Goal: Task Accomplishment & Management: Manage account settings

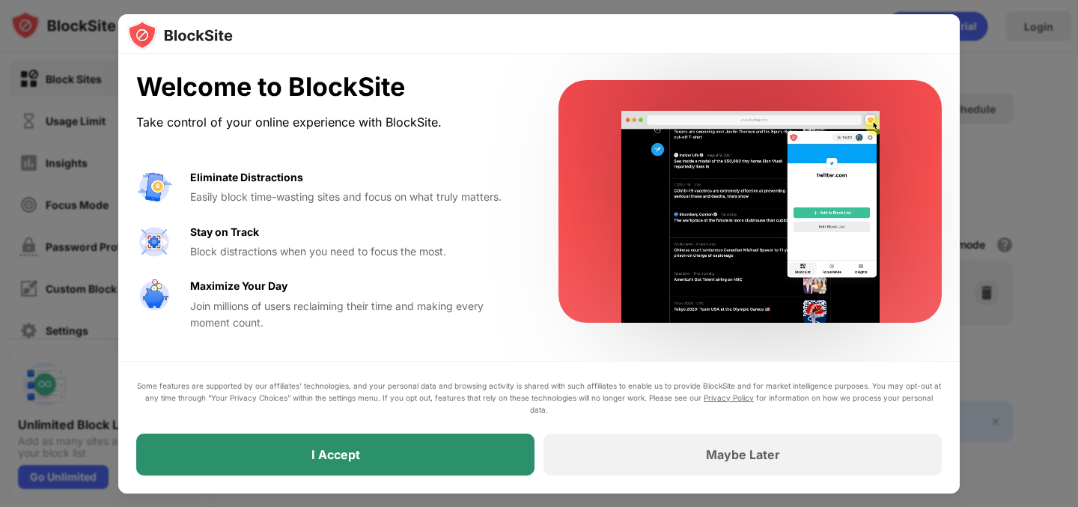
click at [349, 462] on div "I Accept" at bounding box center [335, 454] width 398 height 42
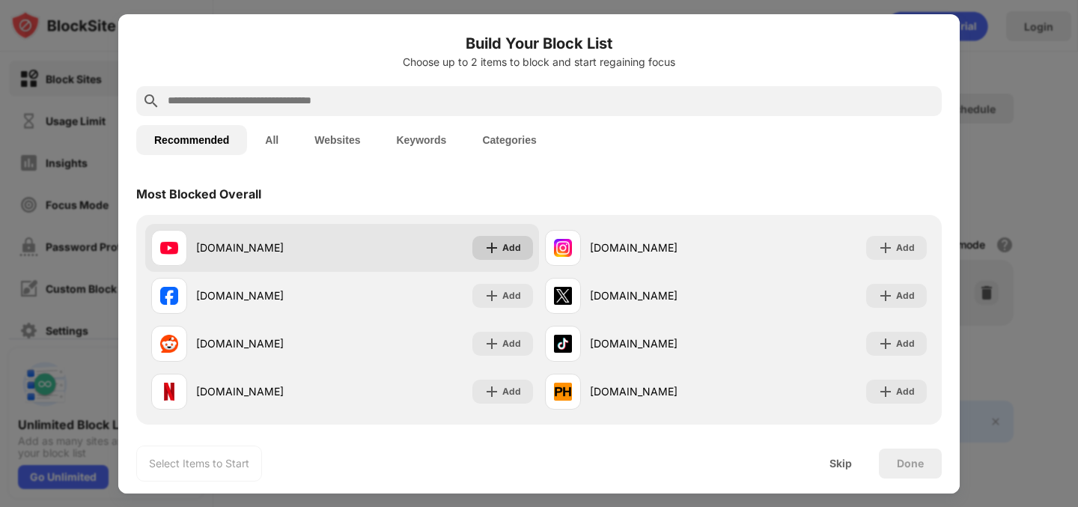
click at [497, 246] on img at bounding box center [491, 247] width 15 height 15
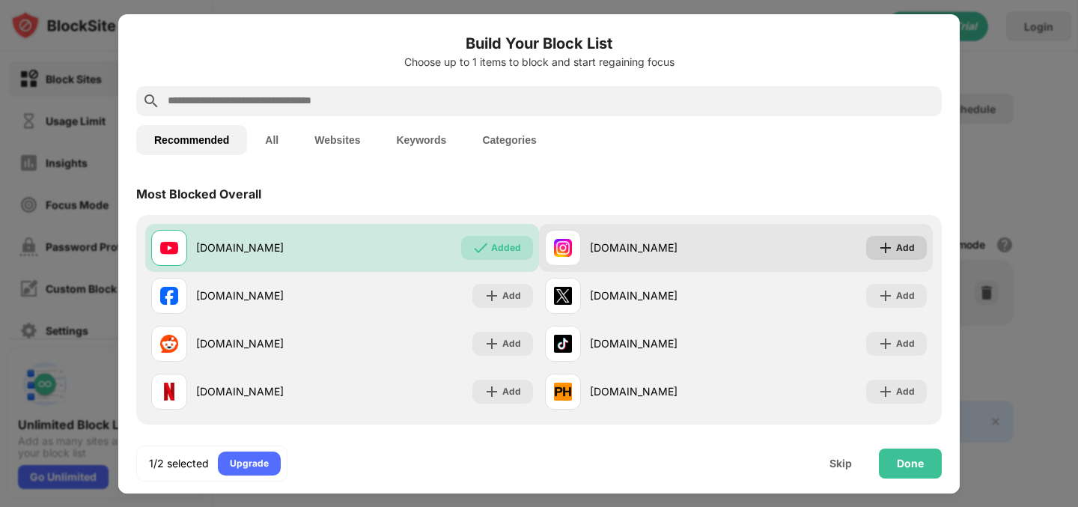
click at [906, 239] on div "Add" at bounding box center [896, 248] width 61 height 24
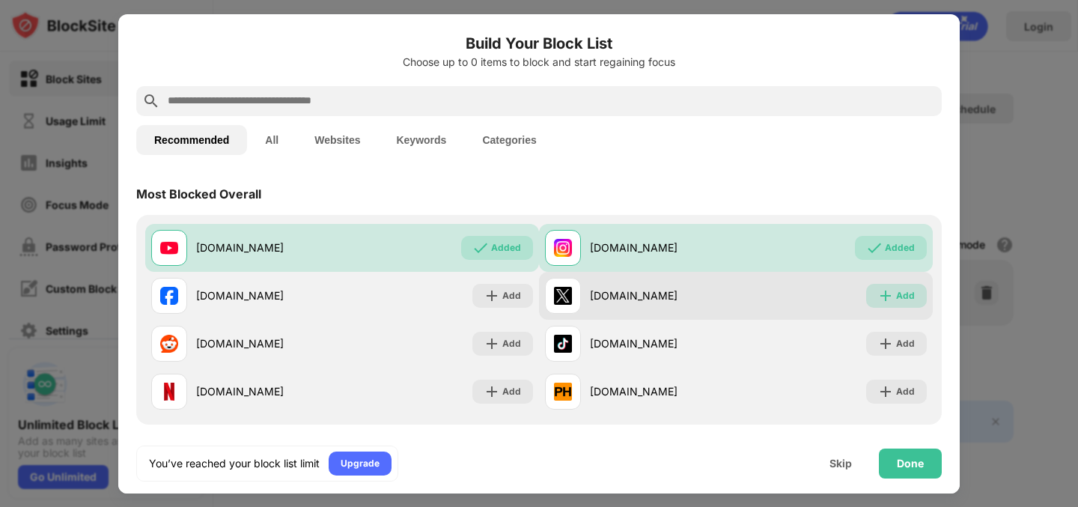
click at [898, 296] on div "Add" at bounding box center [905, 295] width 19 height 15
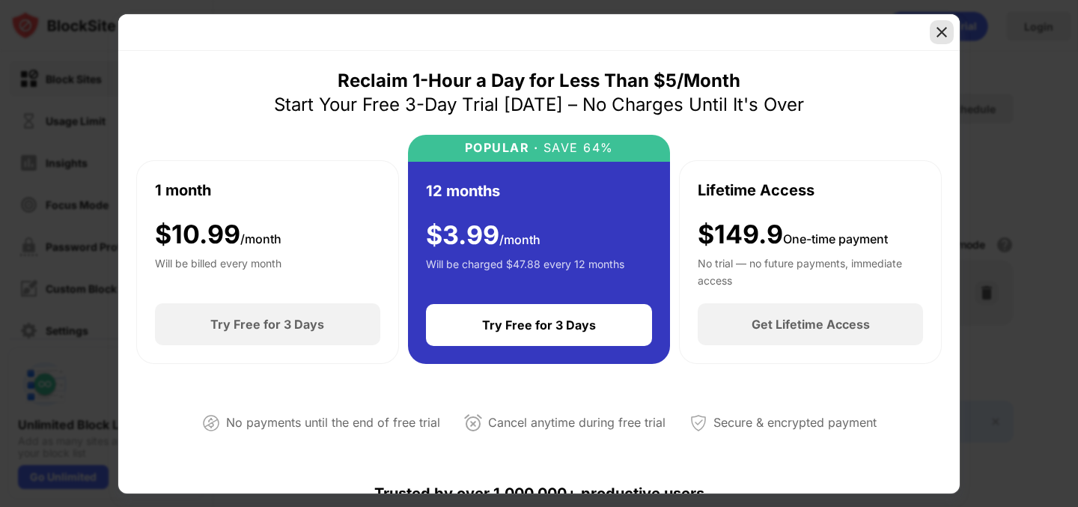
click at [943, 34] on img at bounding box center [941, 32] width 15 height 15
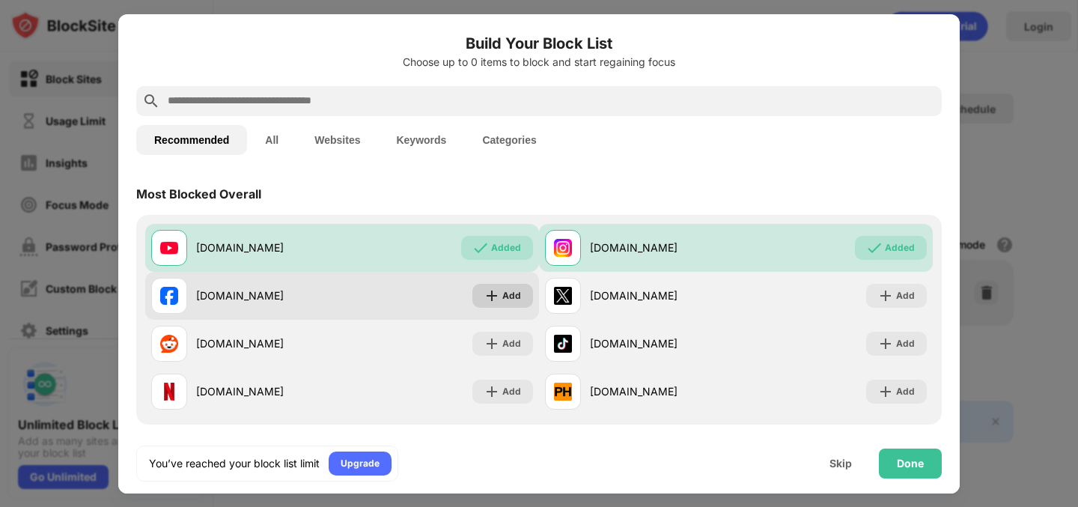
click at [513, 293] on div "Add" at bounding box center [511, 295] width 19 height 15
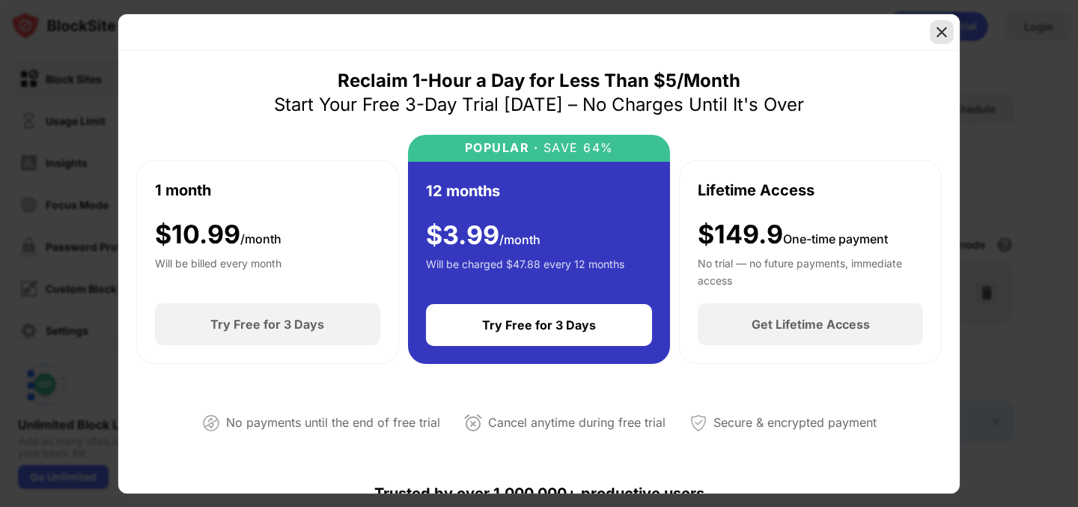
click at [933, 35] on div at bounding box center [942, 32] width 24 height 24
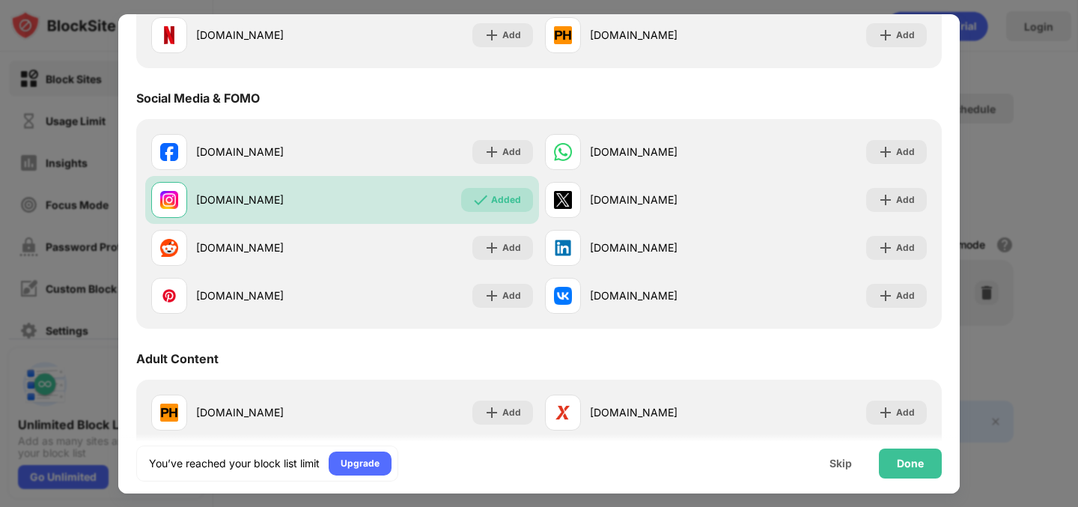
scroll to position [576, 0]
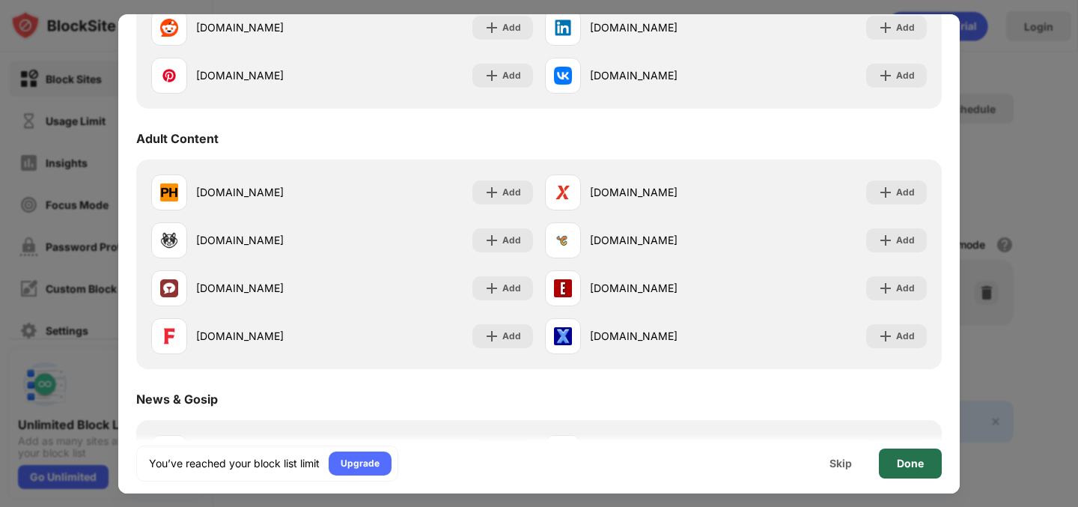
click at [902, 465] on div "Done" at bounding box center [910, 463] width 27 height 12
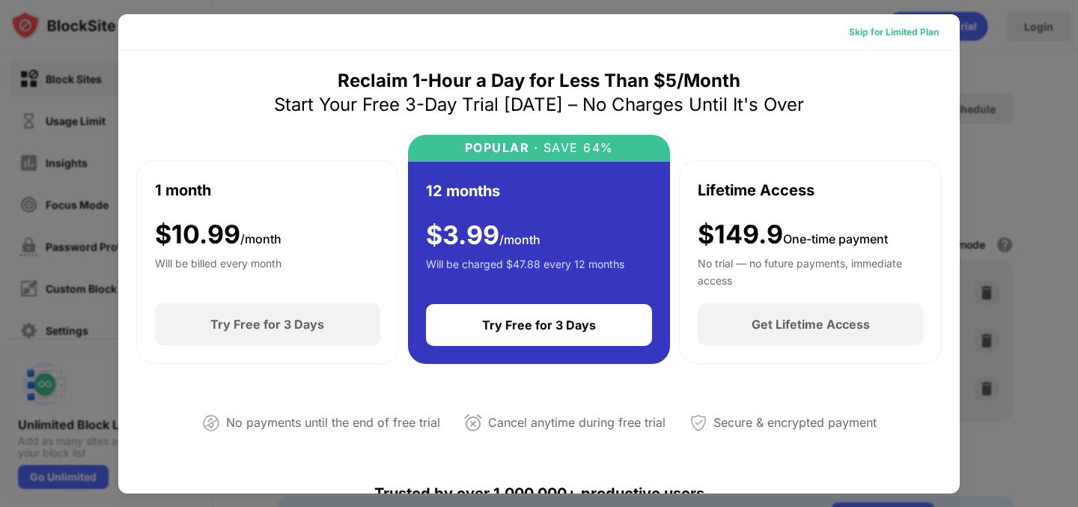
click at [920, 42] on div "Skip for Limited Plan" at bounding box center [894, 32] width 114 height 24
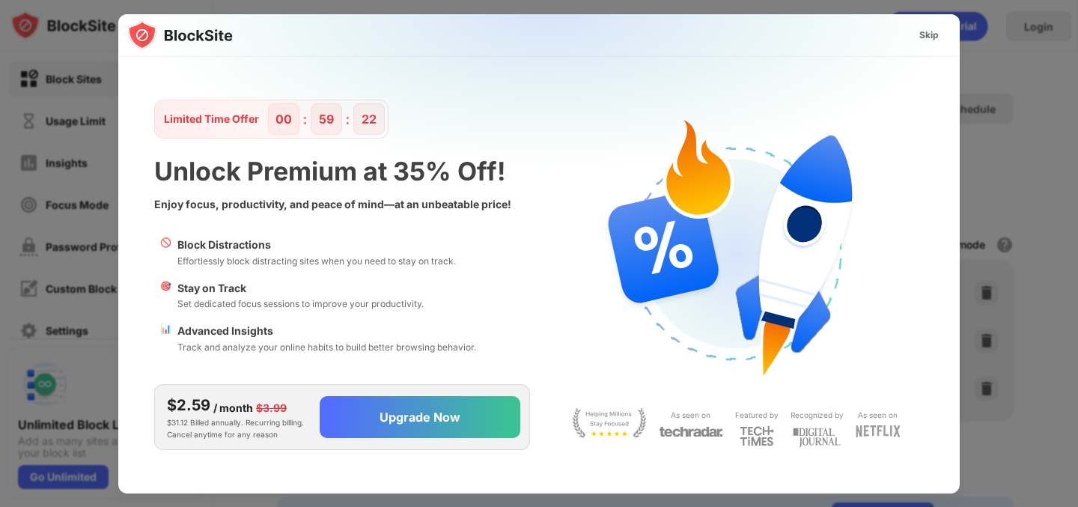
click at [930, 31] on div "Skip" at bounding box center [928, 35] width 19 height 15
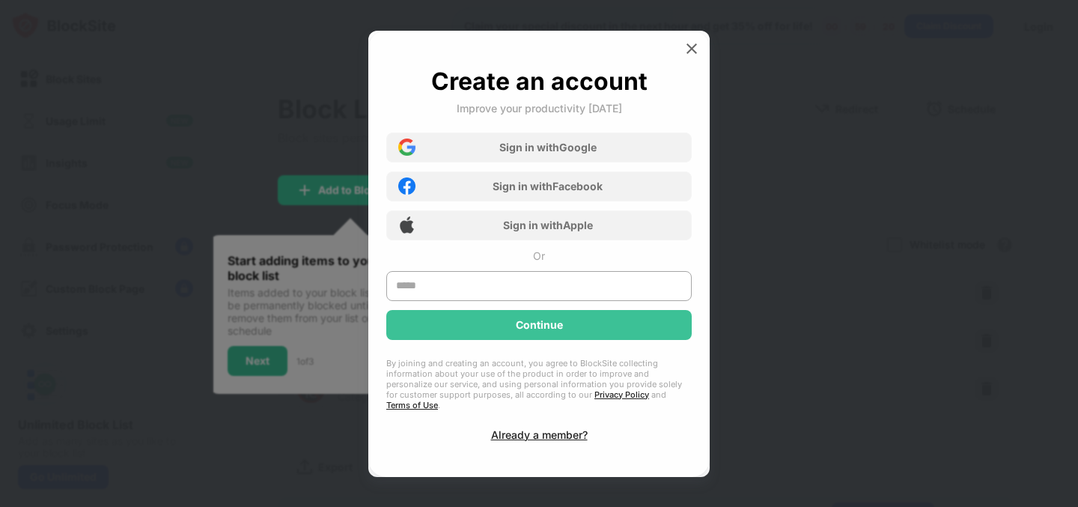
click at [590, 169] on div "Sign in with Google Sign in with Facebook Sign in with Apple" at bounding box center [538, 182] width 305 height 117
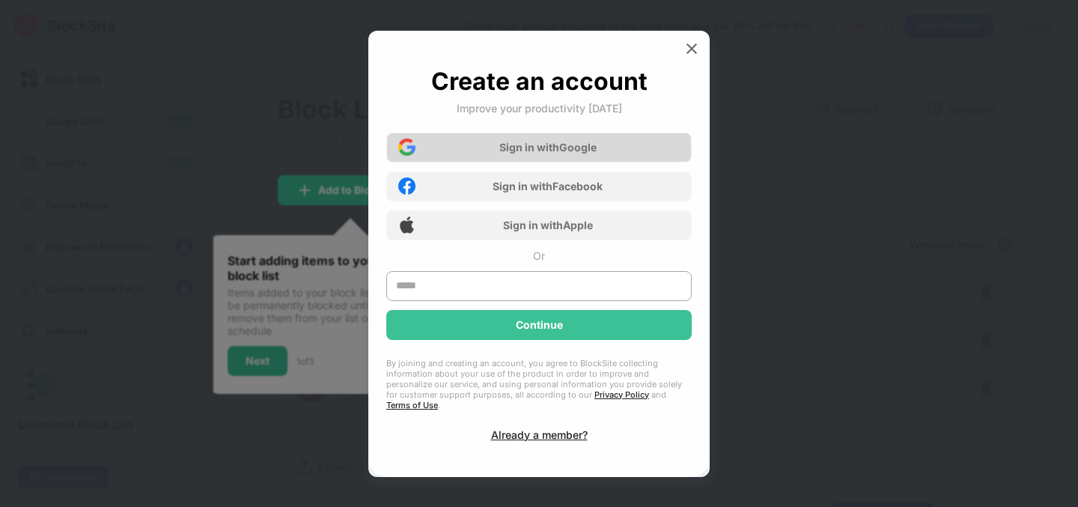
click at [587, 162] on div "Sign in with Google" at bounding box center [538, 147] width 305 height 30
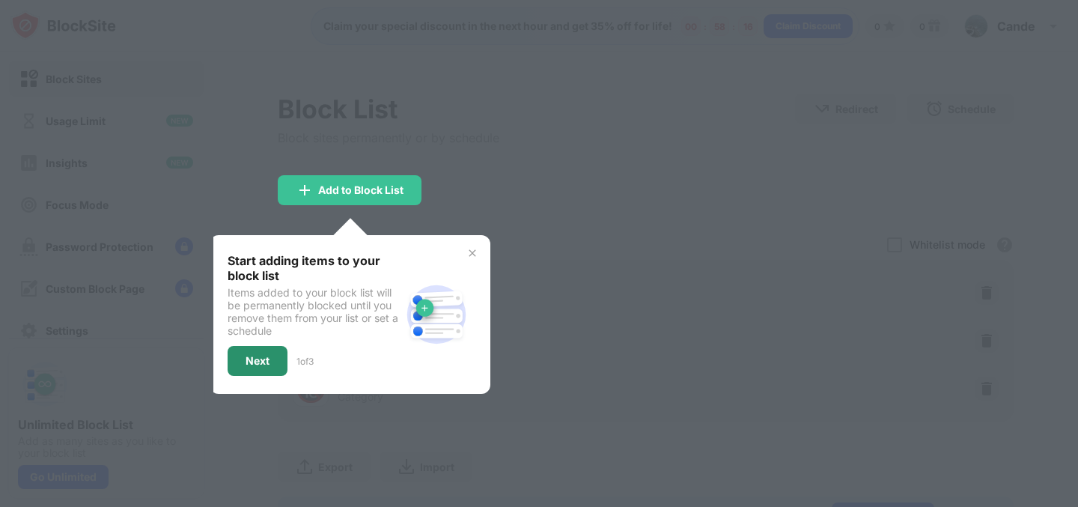
click at [245, 369] on div "Next" at bounding box center [258, 361] width 60 height 30
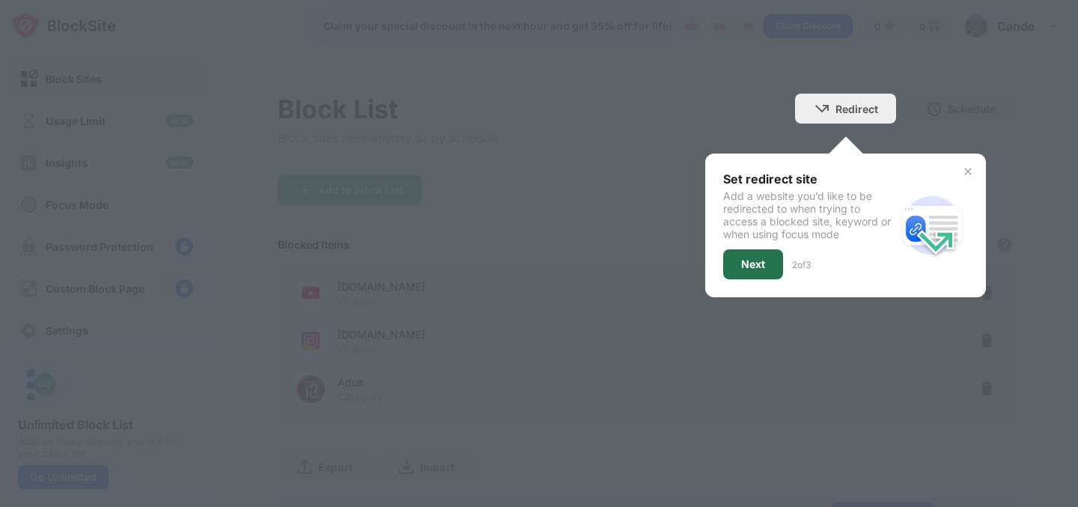
click at [748, 258] on div "Next" at bounding box center [753, 264] width 24 height 12
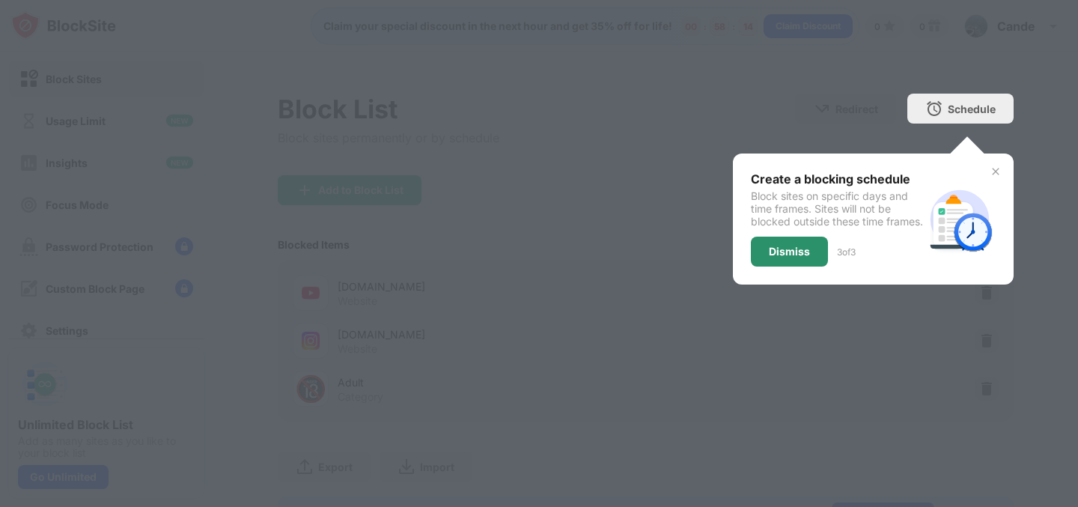
click at [781, 281] on div "Create a blocking schedule Block sites on specific days and time frames. Sites …" at bounding box center [873, 218] width 281 height 131
click at [781, 266] on div "Dismiss" at bounding box center [789, 252] width 77 height 30
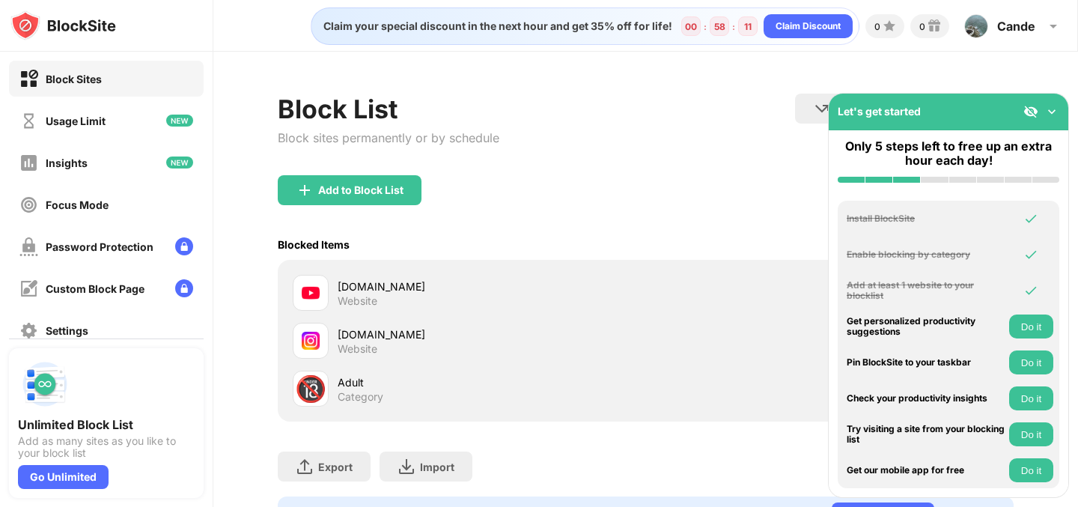
scroll to position [73, 0]
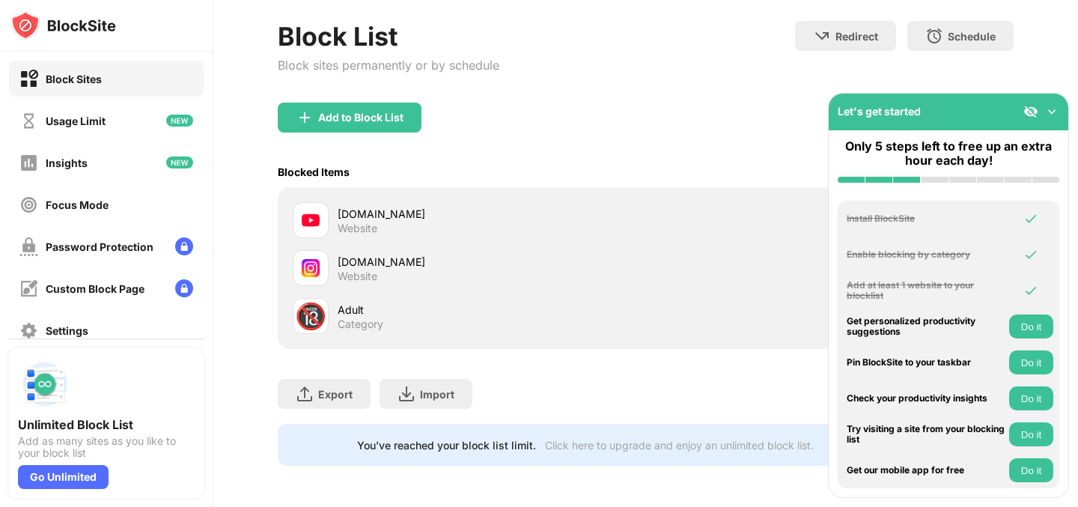
click at [1045, 109] on img at bounding box center [1051, 111] width 15 height 15
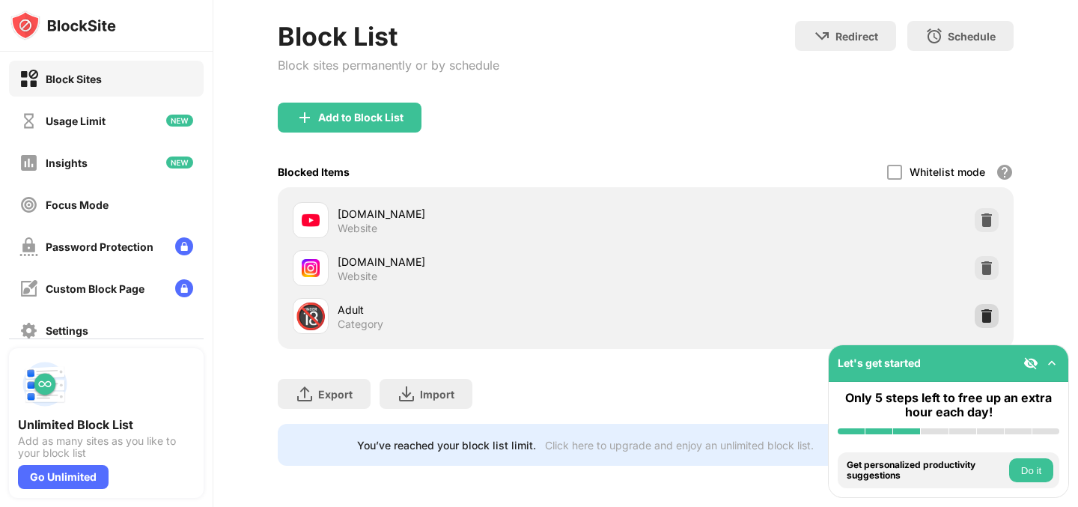
click at [986, 315] on img at bounding box center [986, 315] width 15 height 15
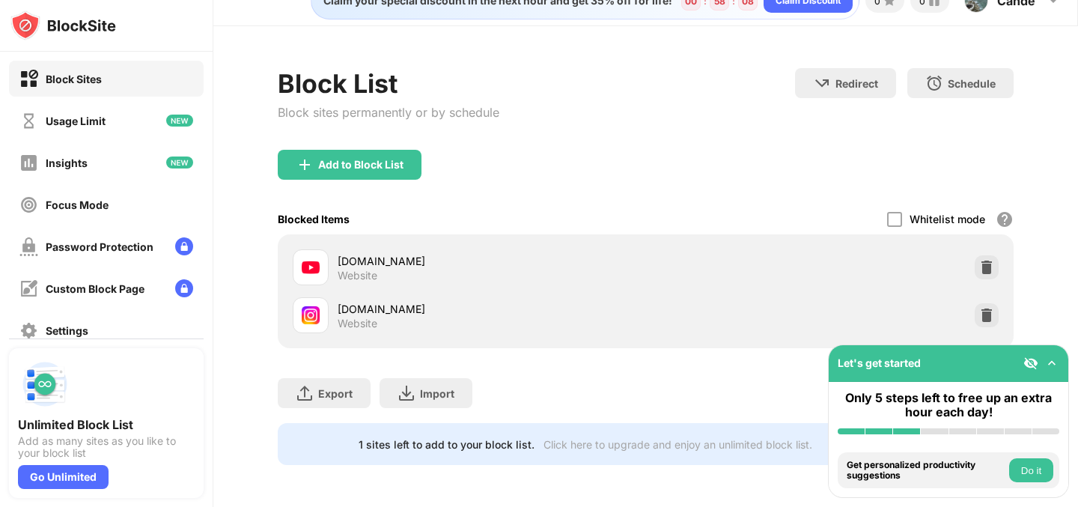
scroll to position [25, 0]
click at [689, 195] on div "Add to Block List" at bounding box center [645, 177] width 735 height 54
click at [312, 165] on img at bounding box center [305, 165] width 18 height 18
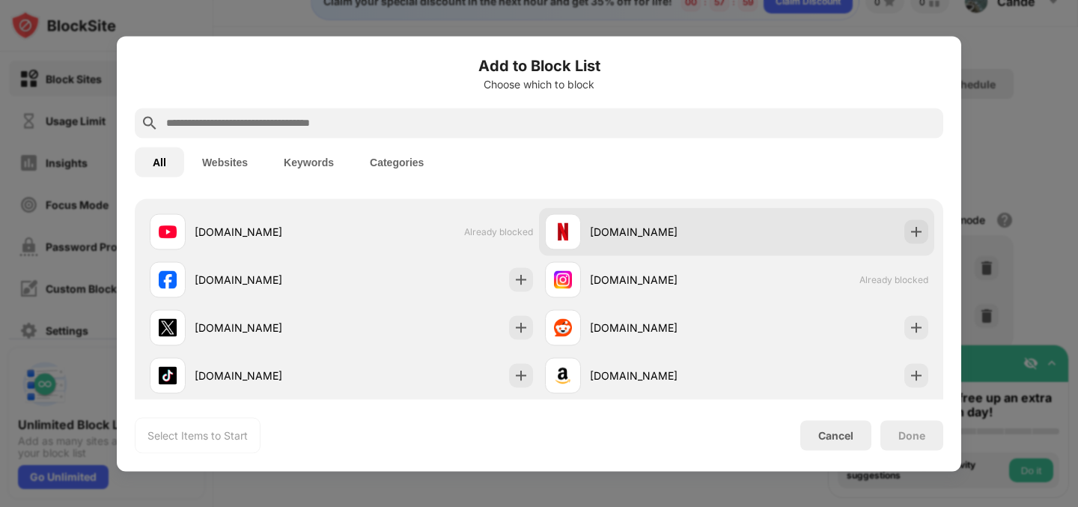
scroll to position [262, 0]
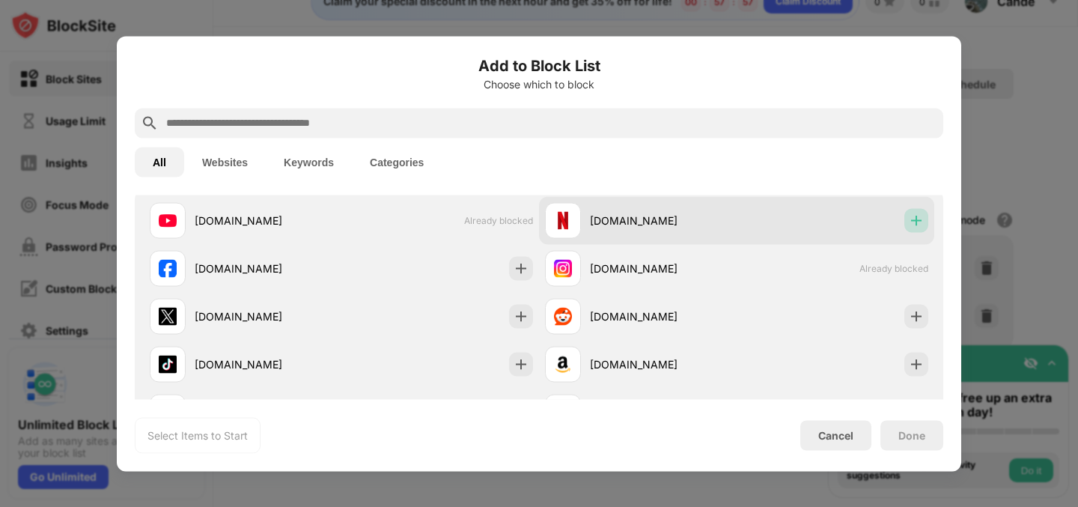
click at [920, 220] on img at bounding box center [916, 220] width 15 height 15
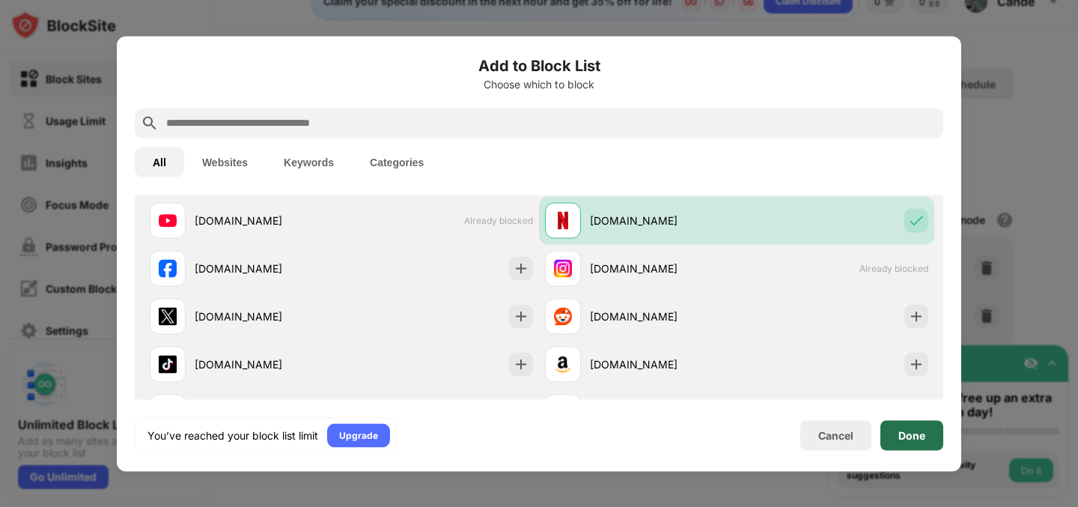
click at [916, 434] on div "Done" at bounding box center [911, 435] width 27 height 12
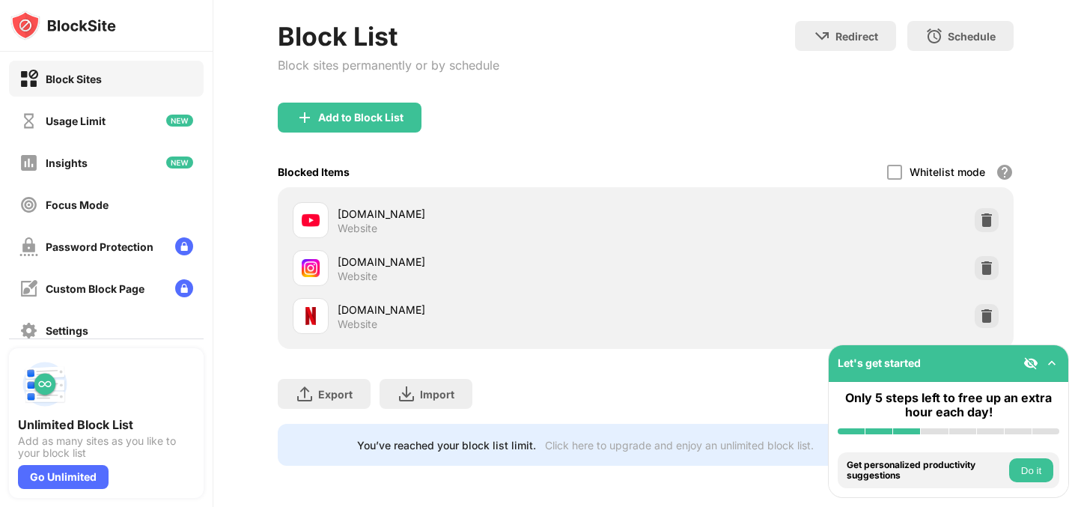
click at [611, 379] on div "Block Sites Usage Limit Insights Focus Mode Password Protection Custom Block Pa…" at bounding box center [539, 253] width 1078 height 507
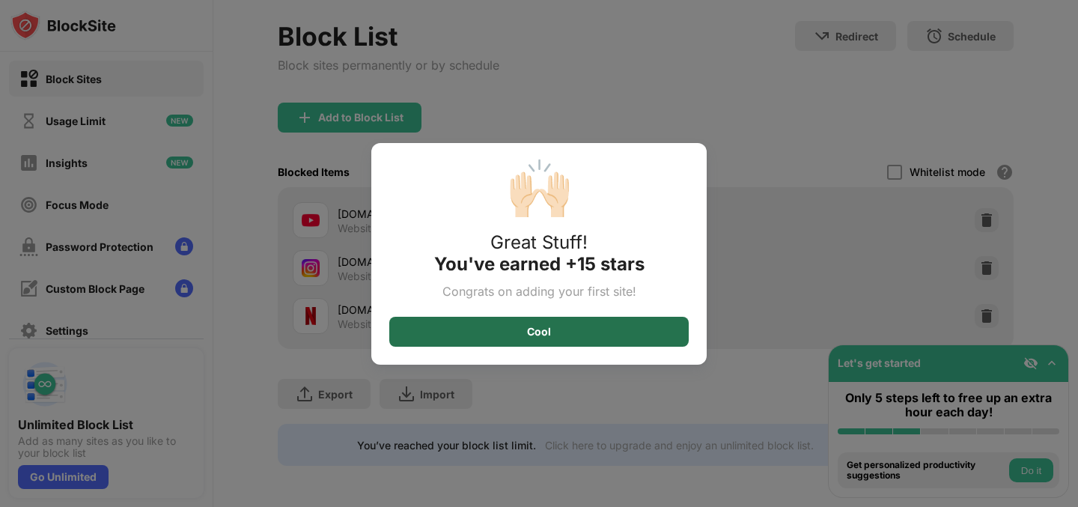
click at [588, 332] on div "Cool" at bounding box center [538, 332] width 299 height 30
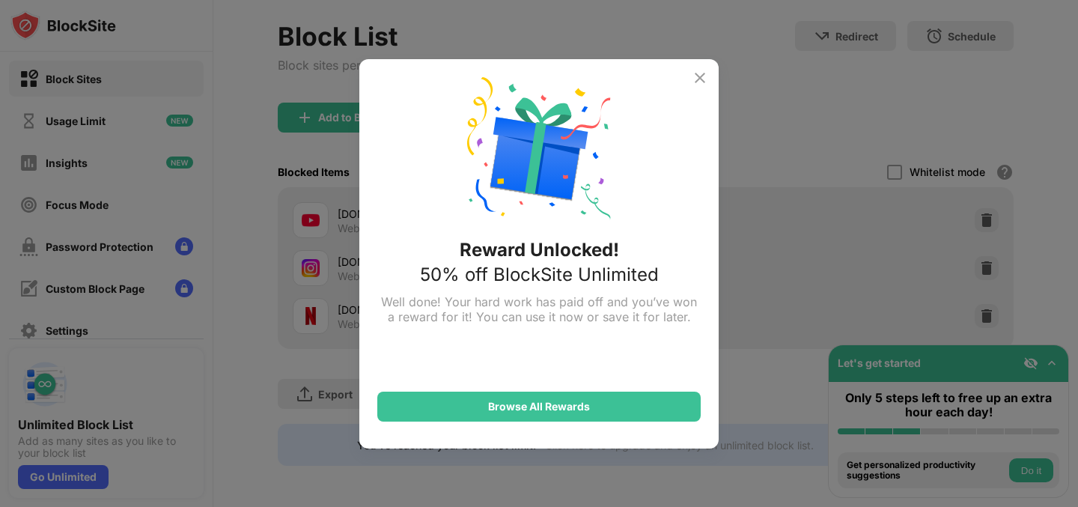
click at [702, 83] on img at bounding box center [700, 78] width 18 height 18
